Goal: Task Accomplishment & Management: Manage account settings

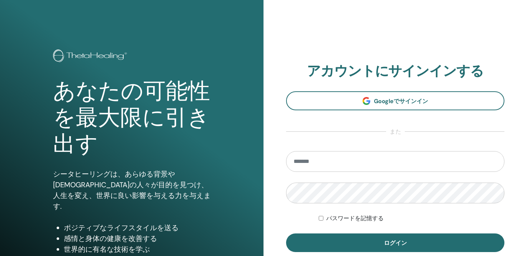
click at [322, 164] on input "email" at bounding box center [395, 161] width 218 height 21
type input "**********"
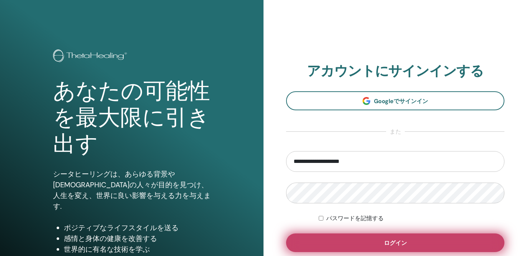
click at [354, 235] on button "ログイン" at bounding box center [395, 243] width 218 height 19
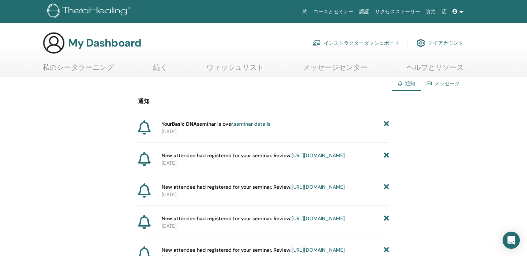
click at [251, 125] on link "seminar details" at bounding box center [252, 124] width 37 height 6
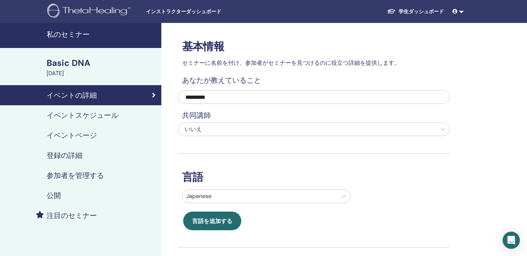
click at [92, 137] on h4 "イベントページ" at bounding box center [72, 135] width 50 height 9
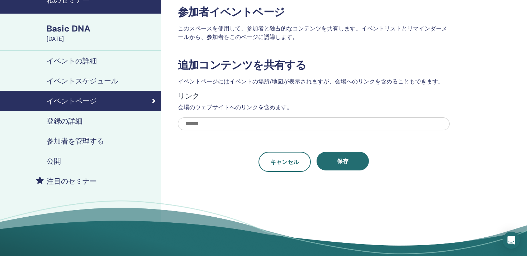
scroll to position [36, 0]
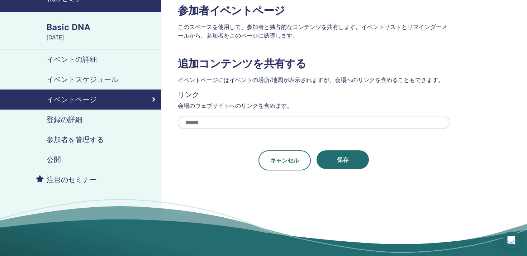
click at [58, 122] on h4 "登録の詳細" at bounding box center [65, 119] width 36 height 9
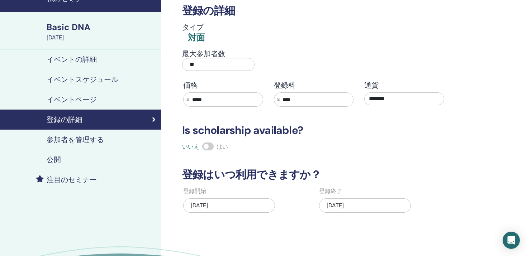
click at [85, 57] on h4 "イベントの詳細" at bounding box center [72, 59] width 50 height 9
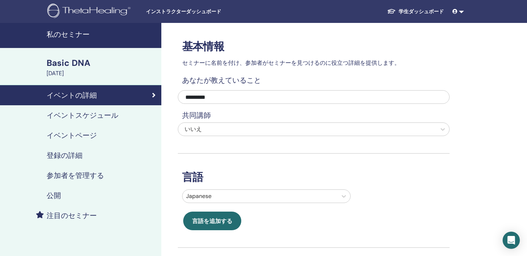
click at [85, 116] on h4 "イベントスケジュール" at bounding box center [83, 115] width 72 height 9
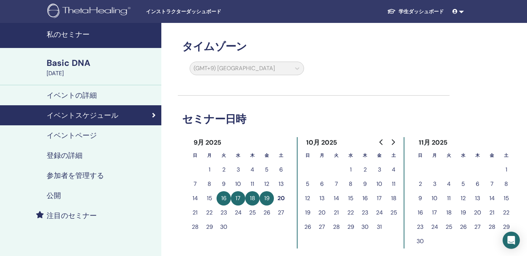
click at [78, 135] on h4 "イベントページ" at bounding box center [72, 135] width 50 height 9
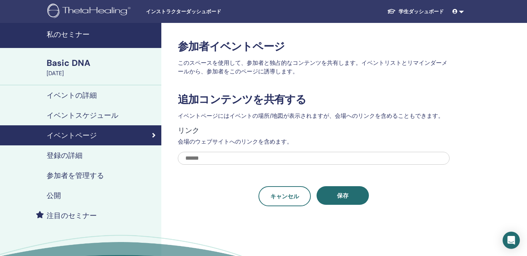
click at [72, 152] on h4 "登録の詳細" at bounding box center [65, 155] width 36 height 9
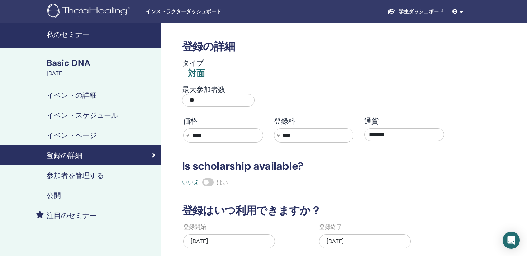
click at [64, 173] on h4 "参加者を管理する" at bounding box center [75, 175] width 57 height 9
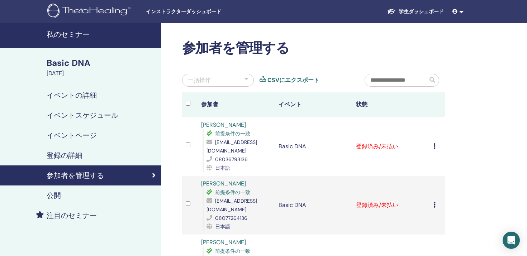
click at [435, 143] on div "登録をキャンセルする 自動認証しない 有料としてマーク 未払いとしてマーク 不在としてマーク 完了して認定する 証明書のダウンロード" at bounding box center [437, 146] width 8 height 9
